Goal: Information Seeking & Learning: Learn about a topic

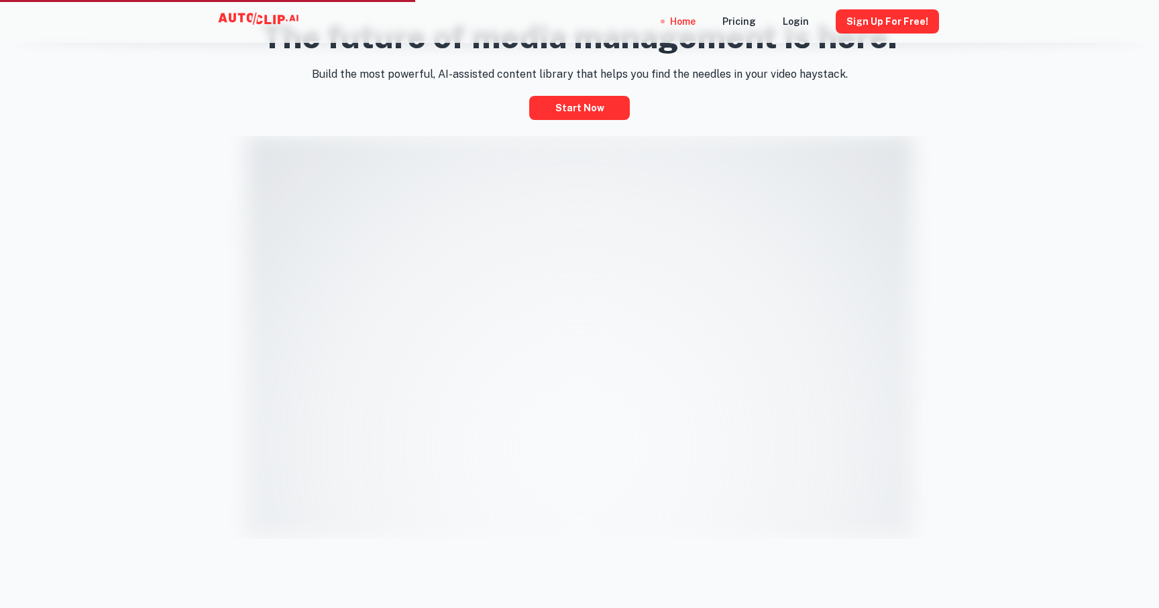
scroll to position [741, 0]
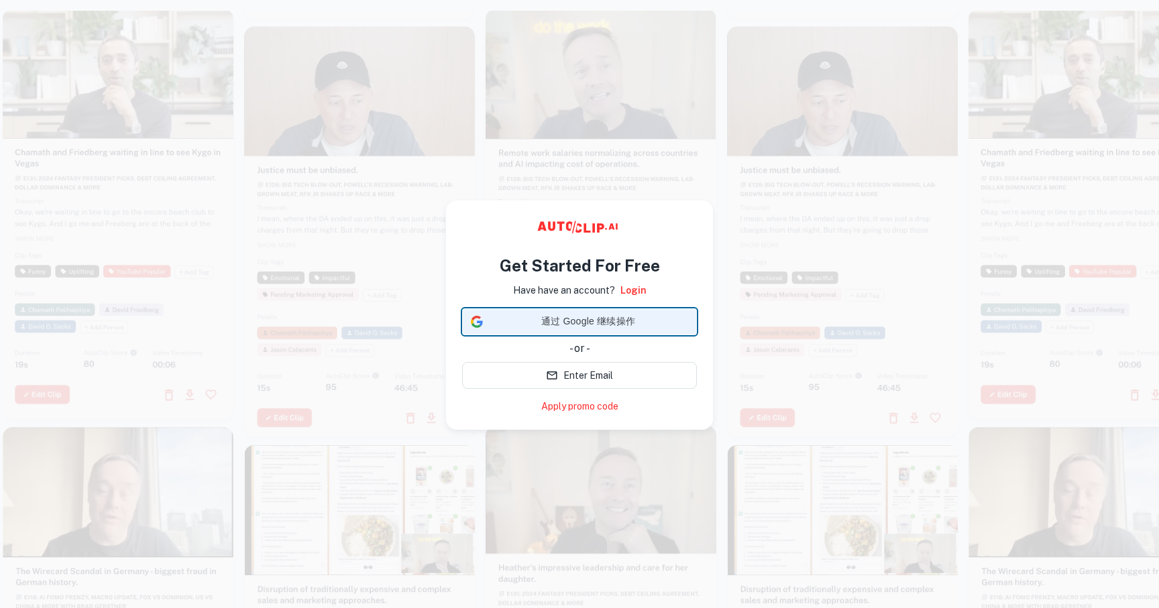
click at [591, 324] on span "通过 Google 继续操作" at bounding box center [588, 322] width 200 height 14
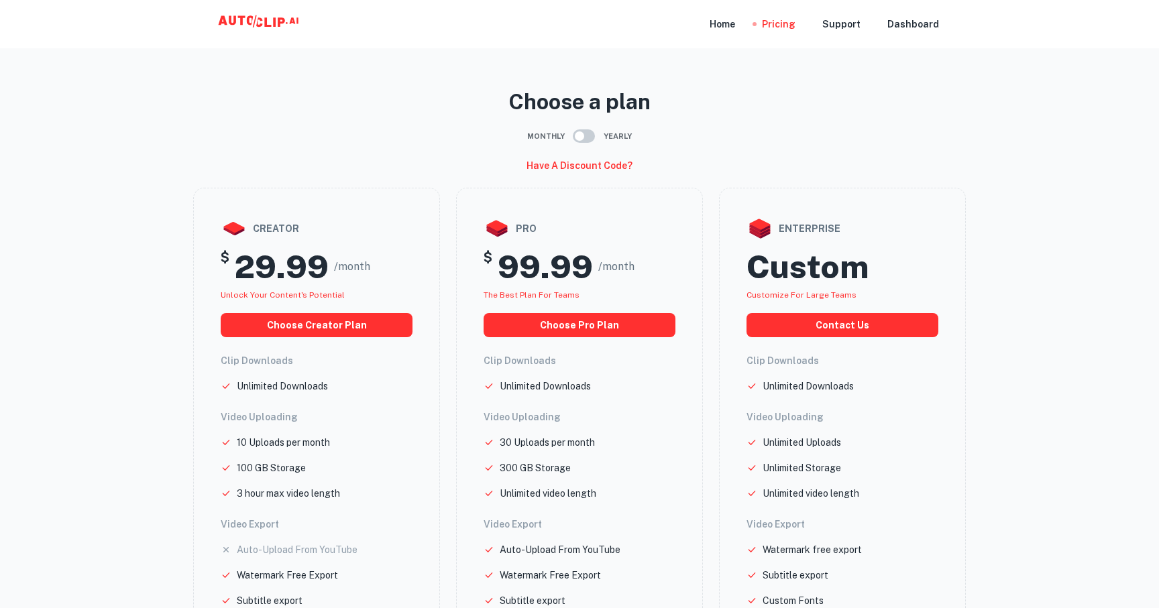
click at [290, 15] on icon at bounding box center [260, 24] width 134 height 27
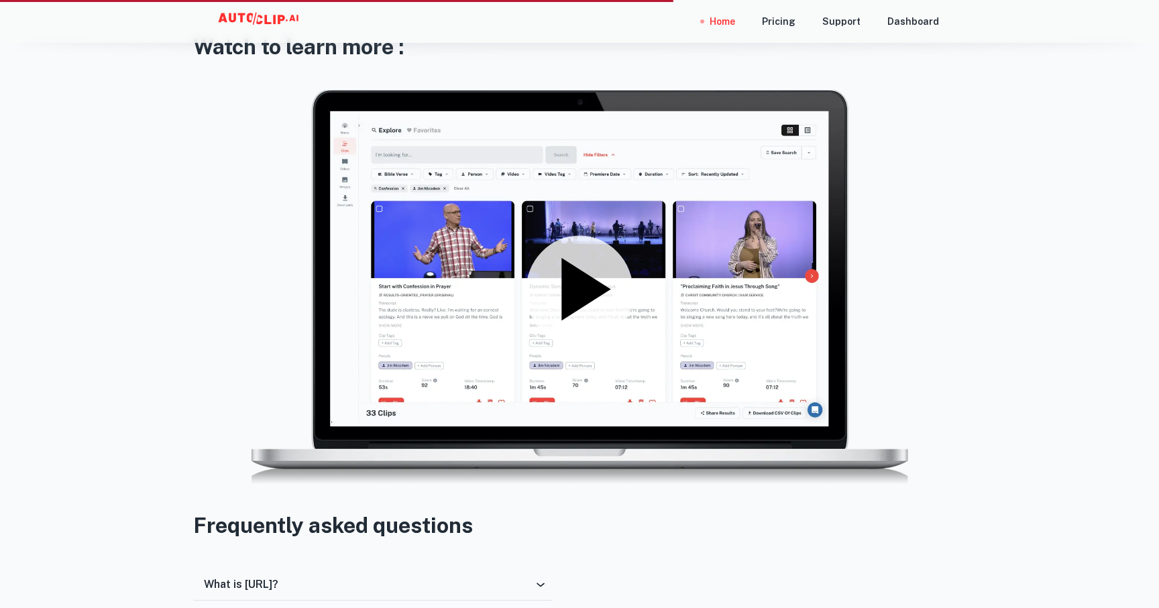
scroll to position [1882, 0]
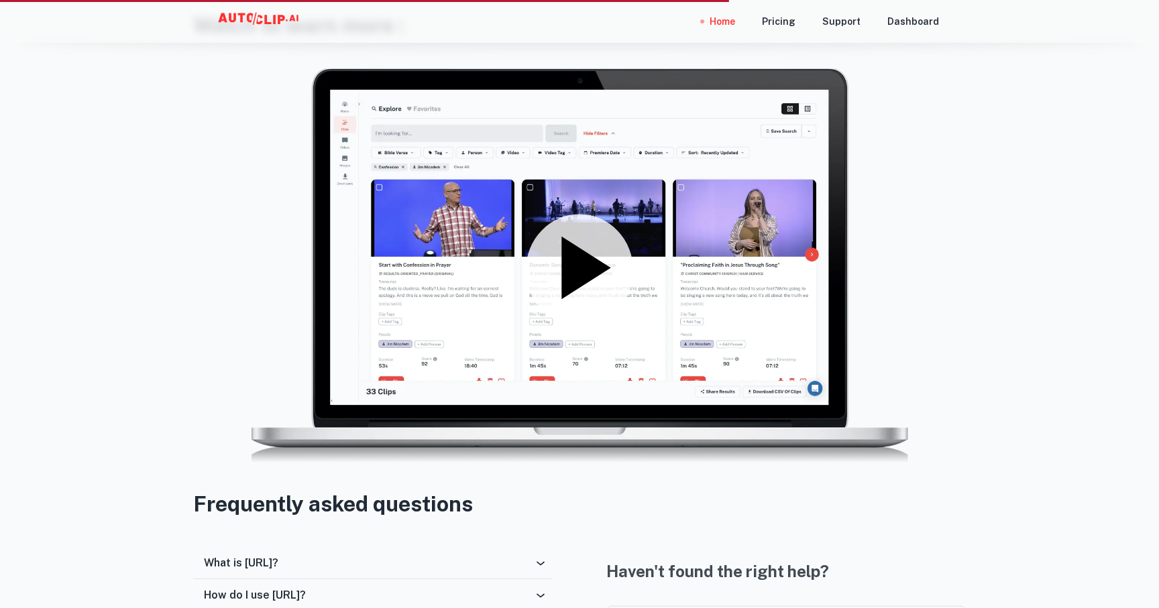
click at [586, 252] on icon at bounding box center [585, 268] width 49 height 62
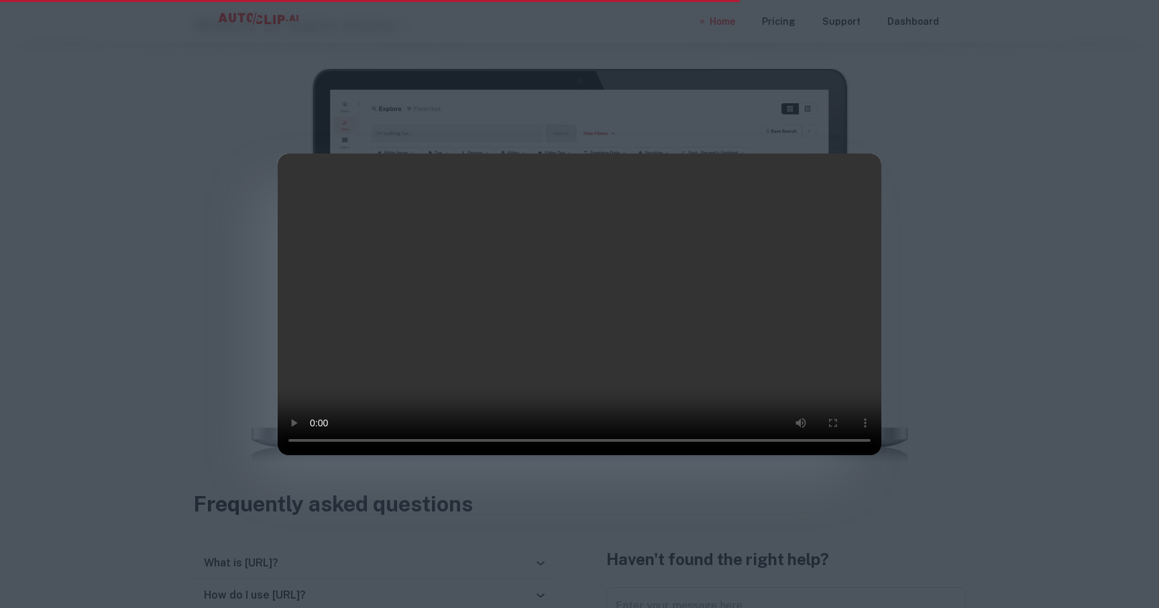
click at [759, 432] on video at bounding box center [580, 305] width 604 height 302
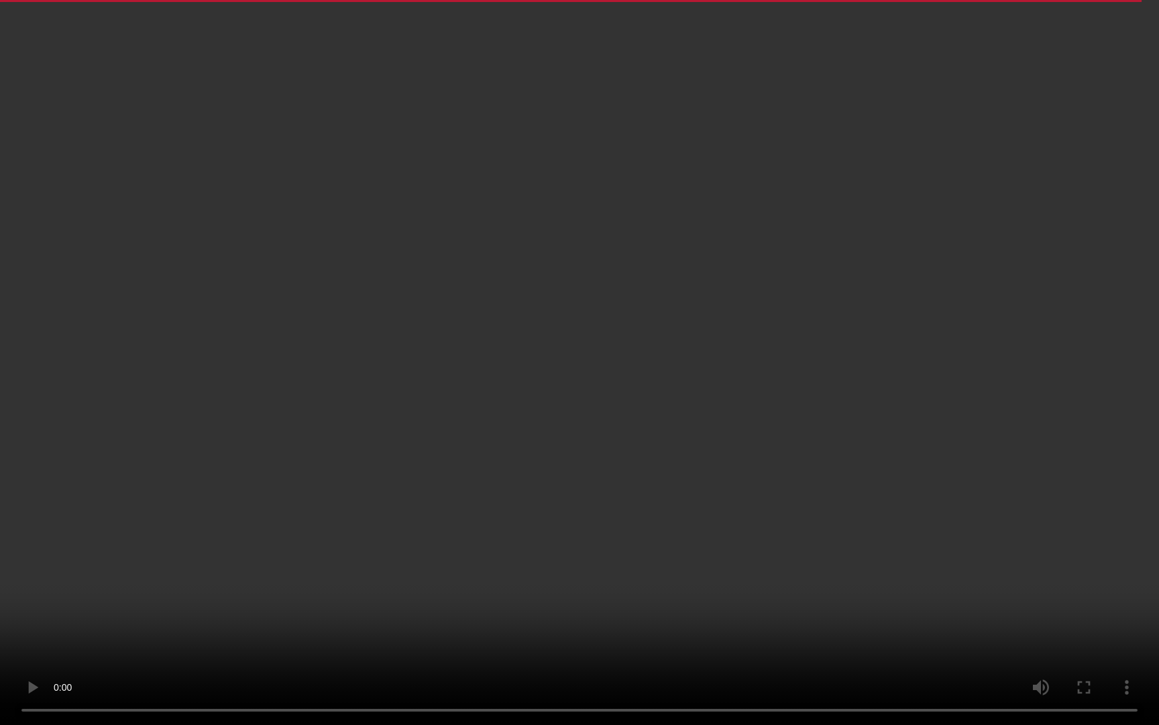
click at [689, 505] on video at bounding box center [579, 362] width 1159 height 725
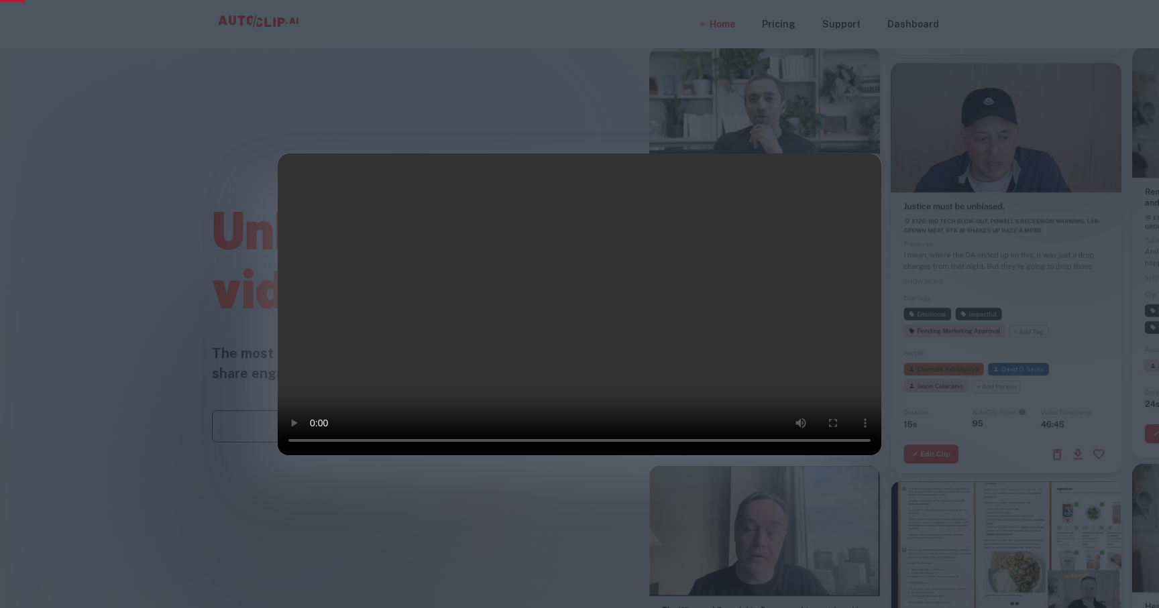
click at [955, 323] on div at bounding box center [579, 304] width 1159 height 608
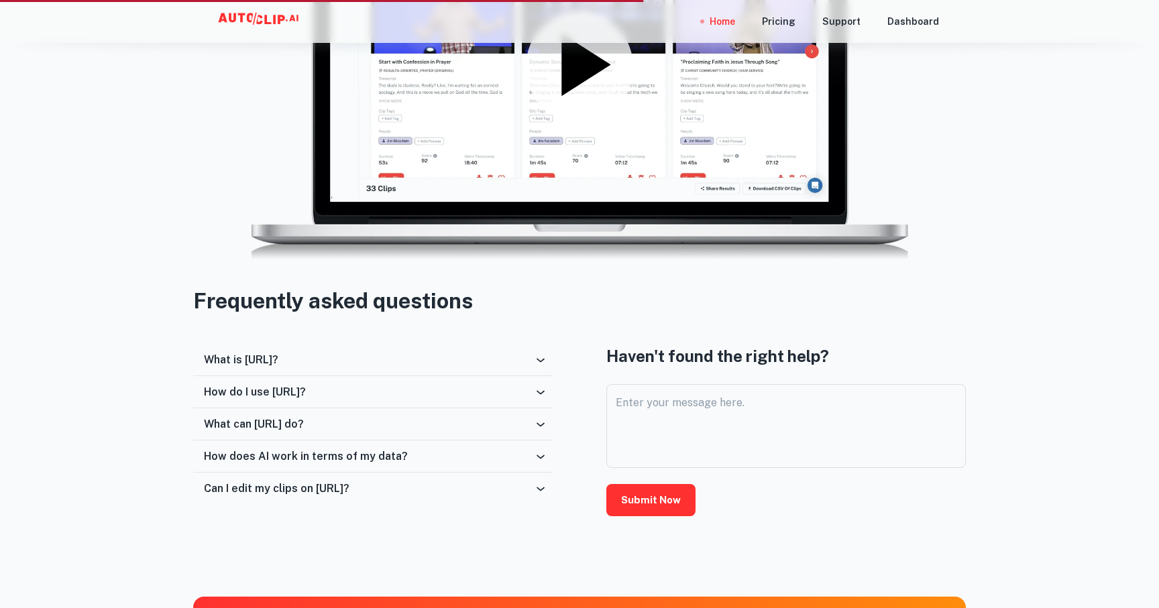
scroll to position [2124, 0]
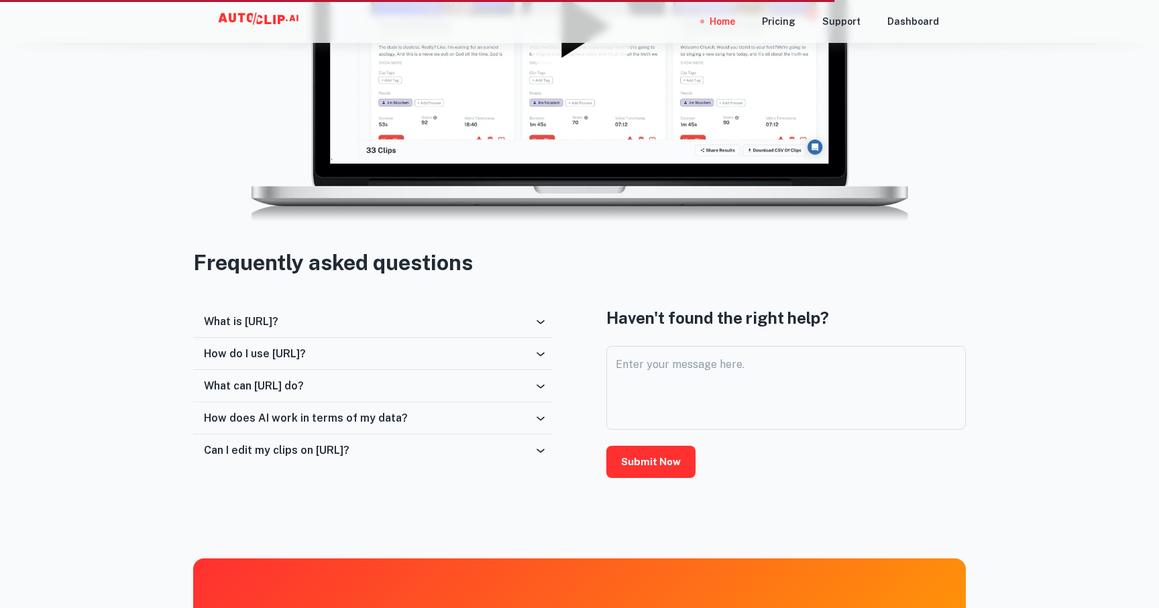
click at [534, 323] on icon at bounding box center [540, 321] width 13 height 13
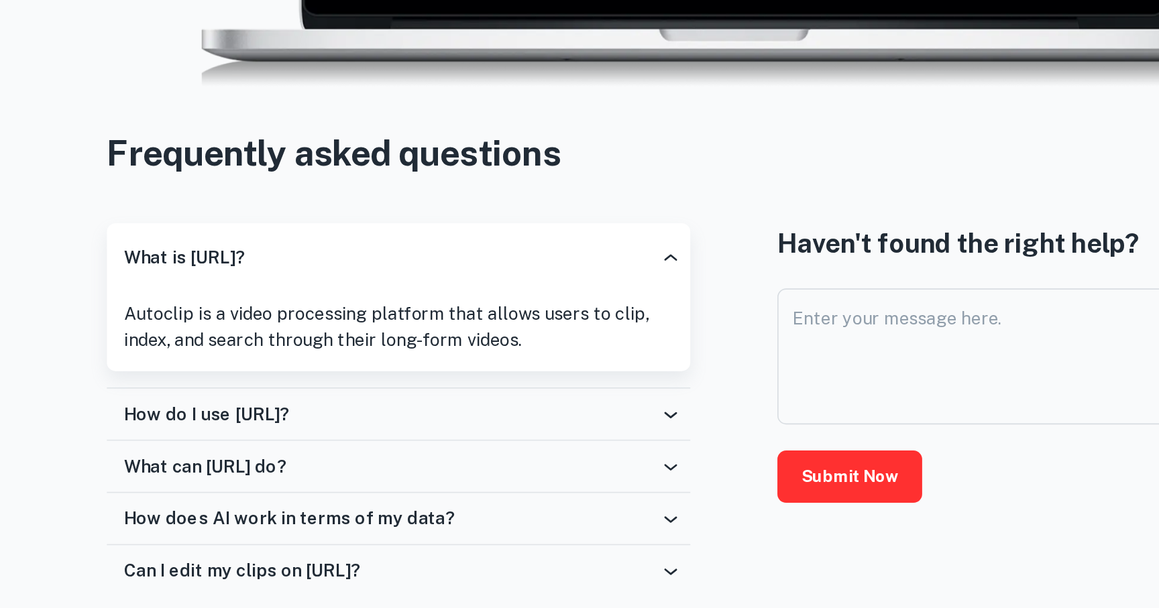
click at [352, 424] on div "How do I use AutoClip.ai?" at bounding box center [369, 423] width 330 height 13
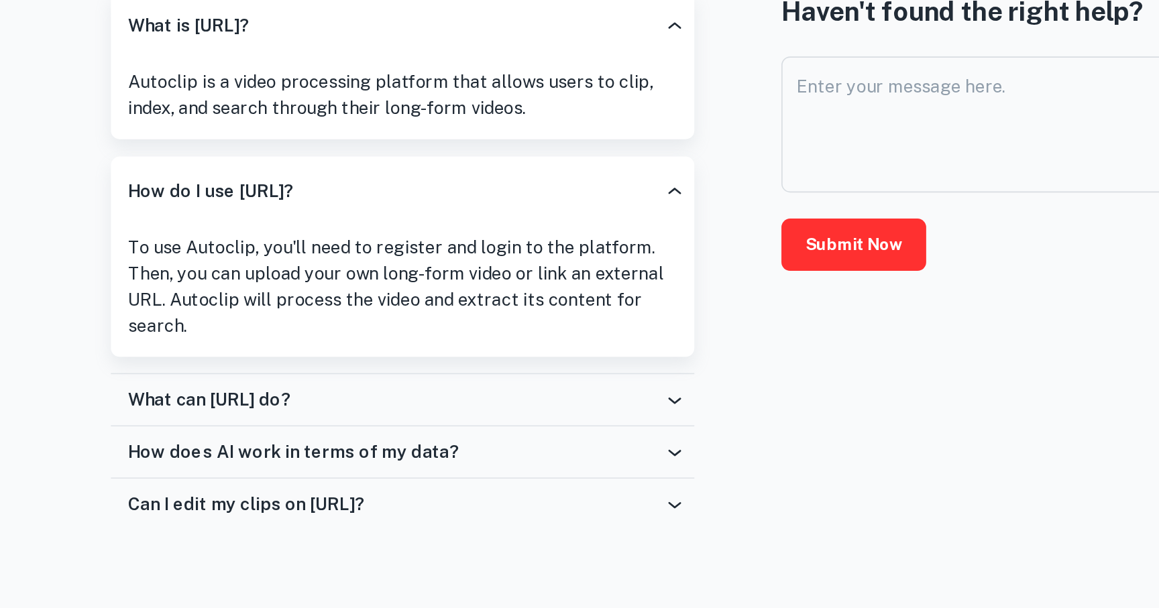
scroll to position [2207, 0]
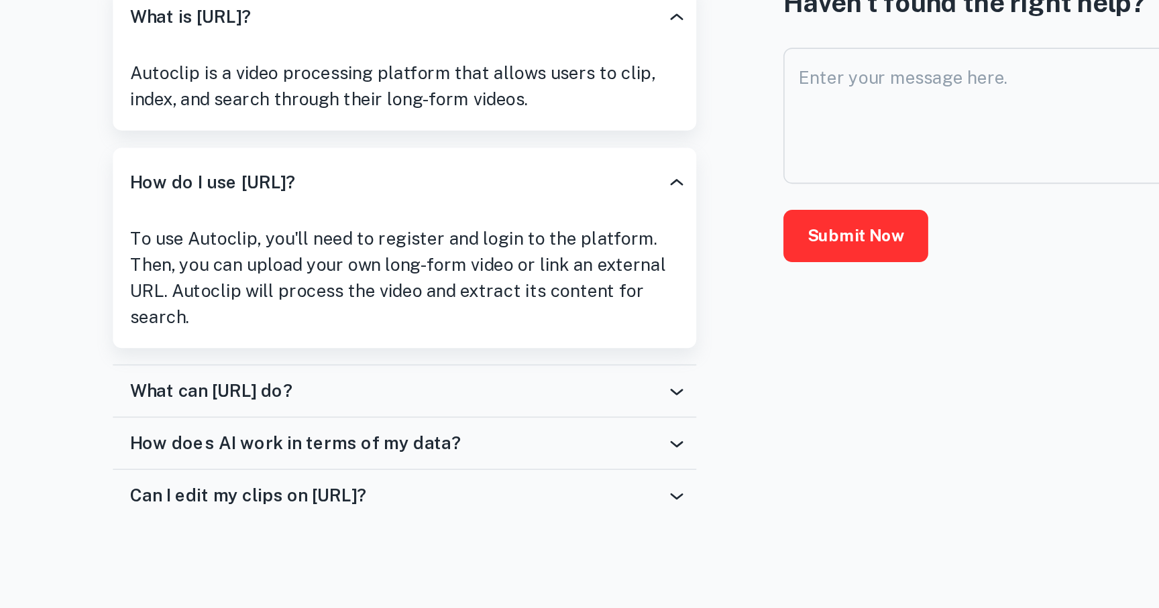
click at [362, 474] on div "What can AutoClip.ai do?" at bounding box center [369, 474] width 330 height 13
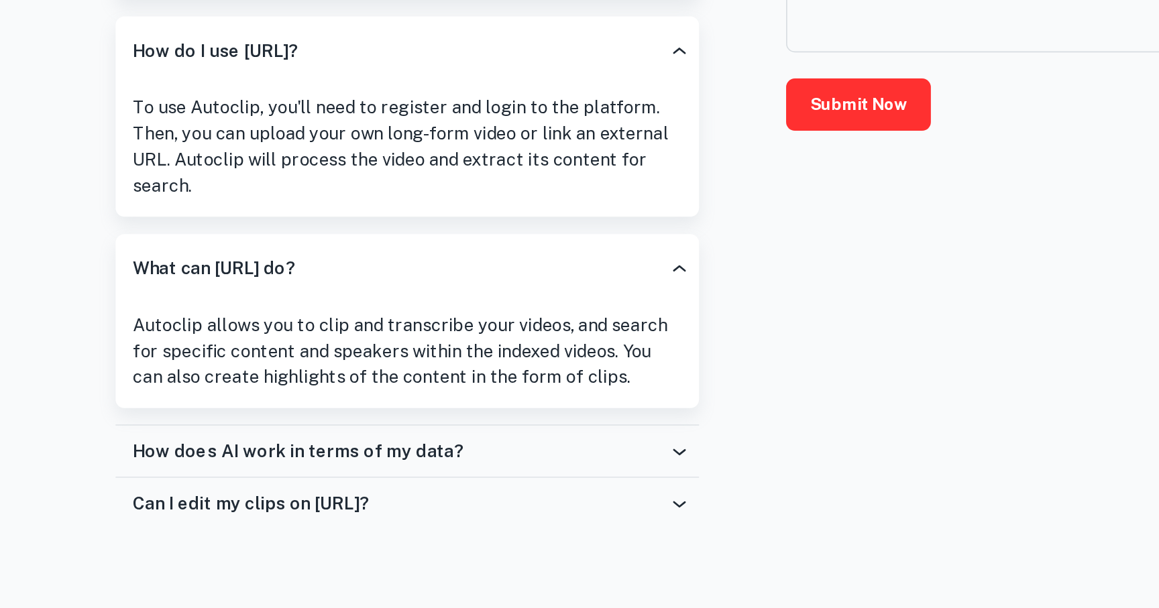
scroll to position [2292, 0]
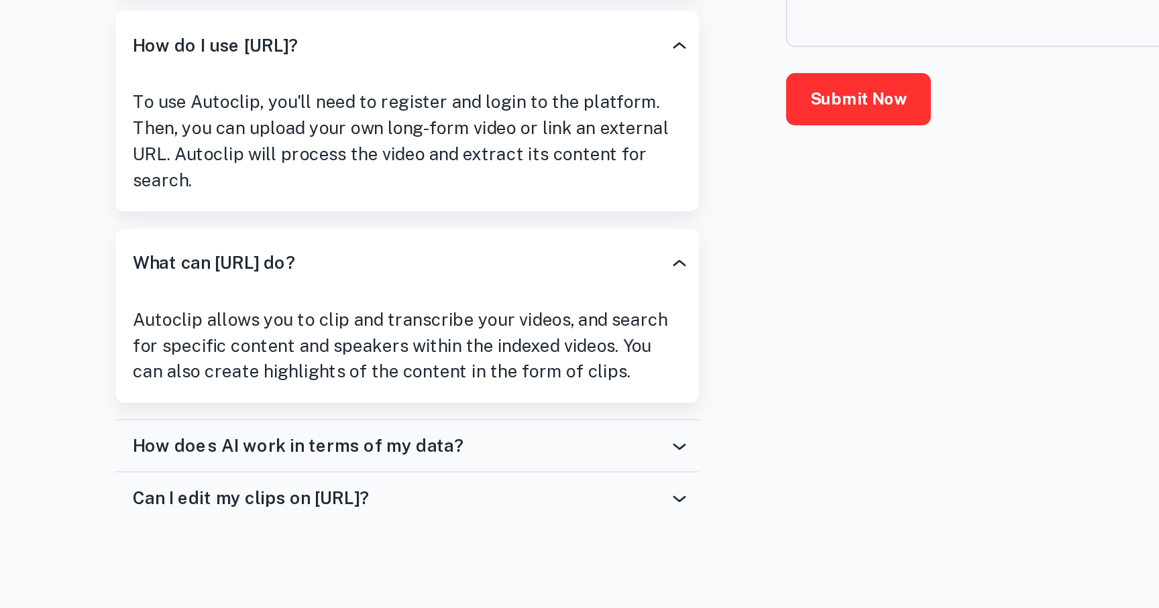
click at [386, 506] on h6 "How does AI work in terms of my data?" at bounding box center [306, 508] width 204 height 13
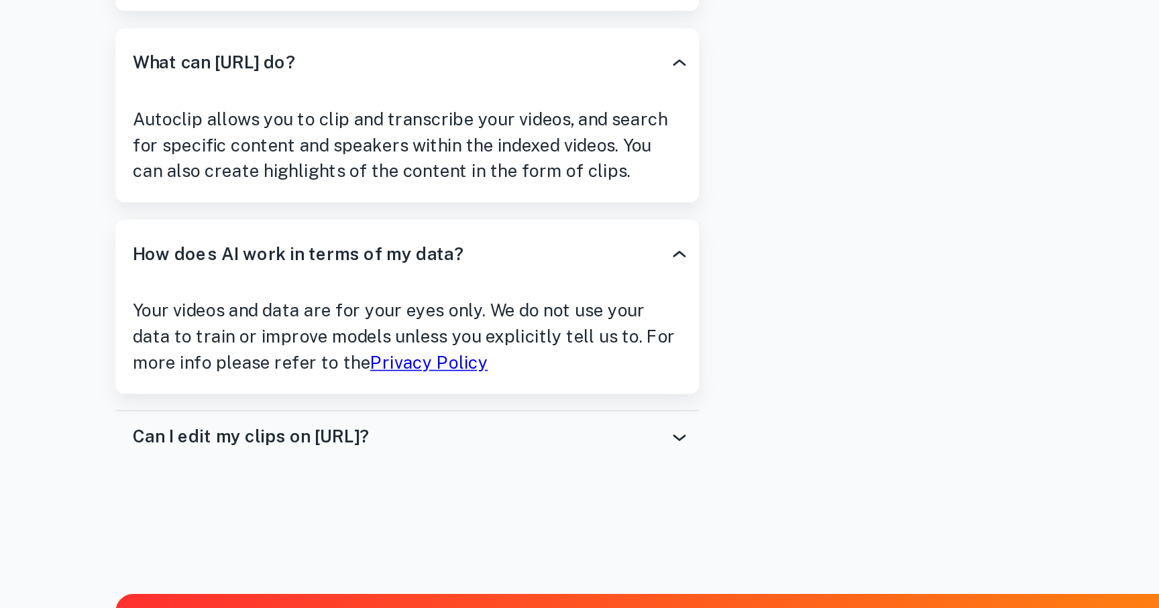
scroll to position [2420, 0]
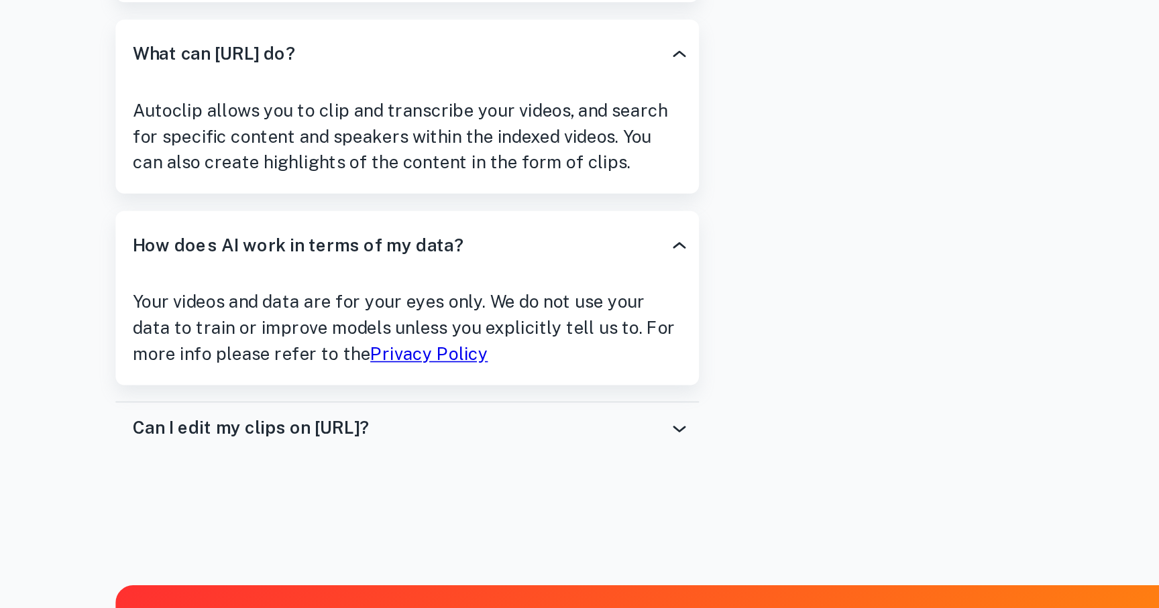
click at [425, 488] on div "Can I edit my clips on AutoClip.ai?" at bounding box center [373, 498] width 360 height 32
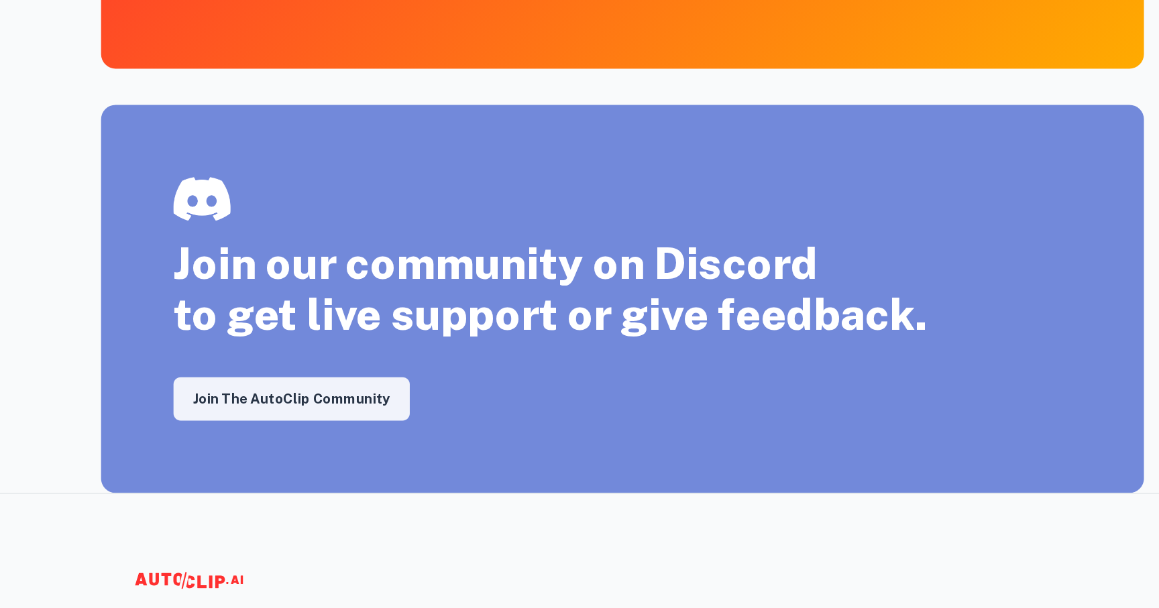
scroll to position [2534, 0]
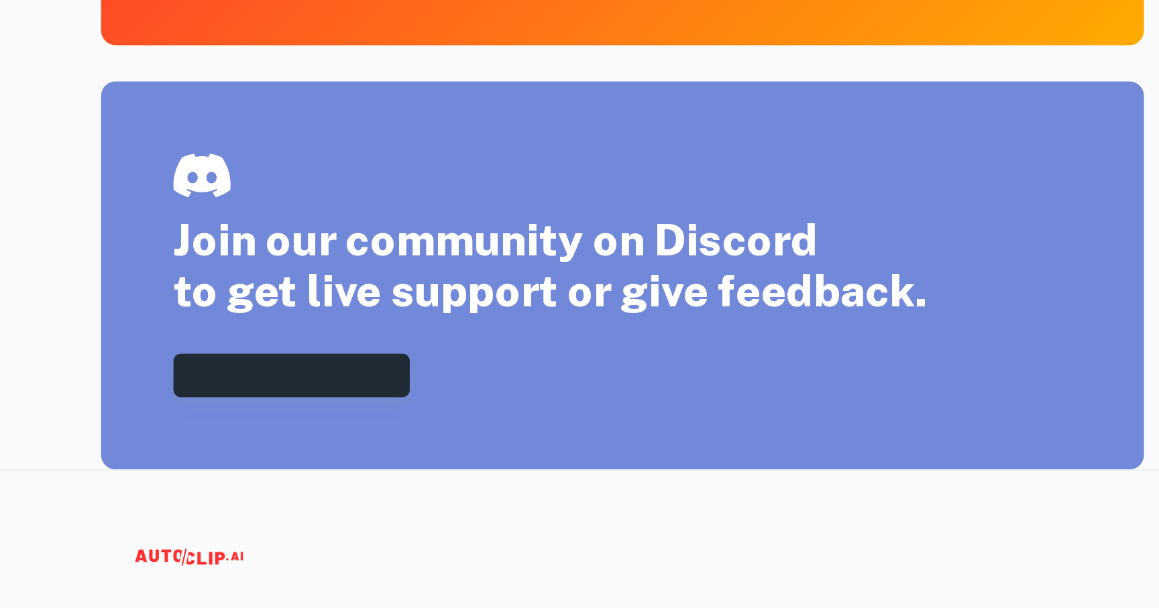
click at [376, 438] on link "Join the AutoClip Community" at bounding box center [334, 436] width 175 height 32
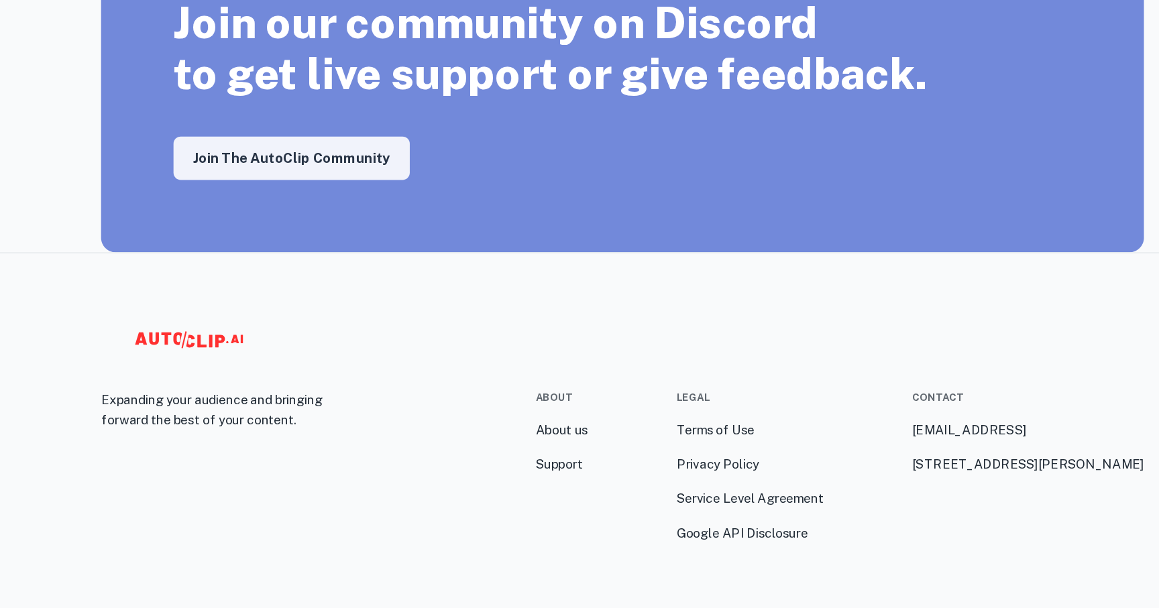
scroll to position [2733, 0]
